Goal: Transaction & Acquisition: Purchase product/service

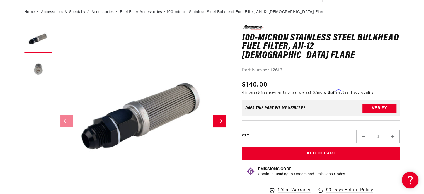
click at [220, 119] on icon "Slide right" at bounding box center [219, 121] width 6 height 4
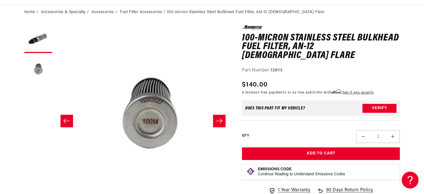
scroll to position [0, 176]
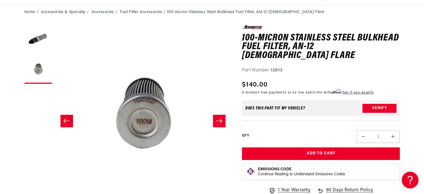
drag, startPoint x: 220, startPoint y: 119, endPoint x: 220, endPoint y: 122, distance: 3.7
click at [220, 122] on icon "Slide right" at bounding box center [219, 121] width 7 height 6
drag, startPoint x: 220, startPoint y: 122, endPoint x: 65, endPoint y: 119, distance: 154.6
click at [65, 119] on icon "Slide left" at bounding box center [66, 121] width 6 height 4
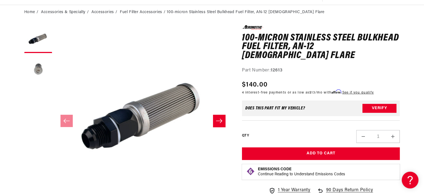
scroll to position [30, 0]
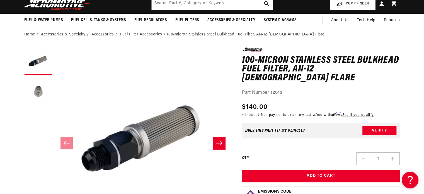
click at [139, 33] on link "Fuel Filter Accessories" at bounding box center [141, 35] width 42 height 6
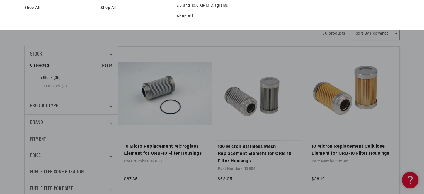
scroll to position [99, 0]
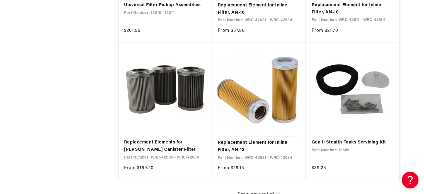
scroll to position [1659, 0]
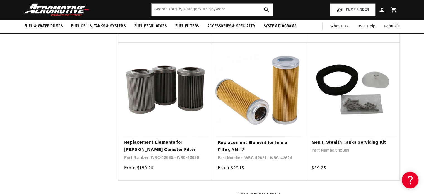
click at [250, 139] on link "Replacement Element for Inline Filter, AN-12" at bounding box center [259, 146] width 83 height 14
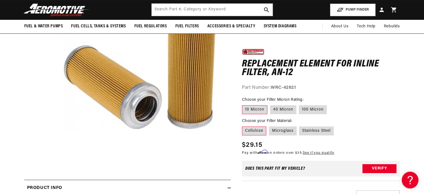
scroll to position [102, 0]
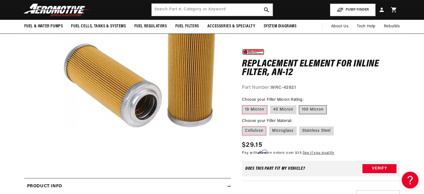
click at [321, 109] on label "100 Micron" at bounding box center [313, 109] width 28 height 9
click at [300, 104] on input "100 Micron" at bounding box center [299, 104] width 0 height 0
radio input "true"
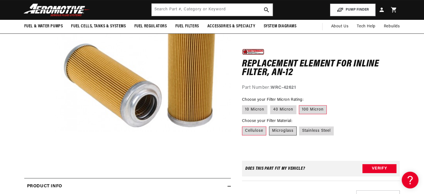
click at [291, 134] on label "Microglass" at bounding box center [283, 130] width 28 height 9
click at [269, 126] on input "Microglass" at bounding box center [269, 125] width 0 height 0
radio input "true"
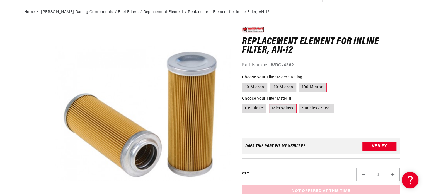
scroll to position [52, 0]
